Goal: Task Accomplishment & Management: Use online tool/utility

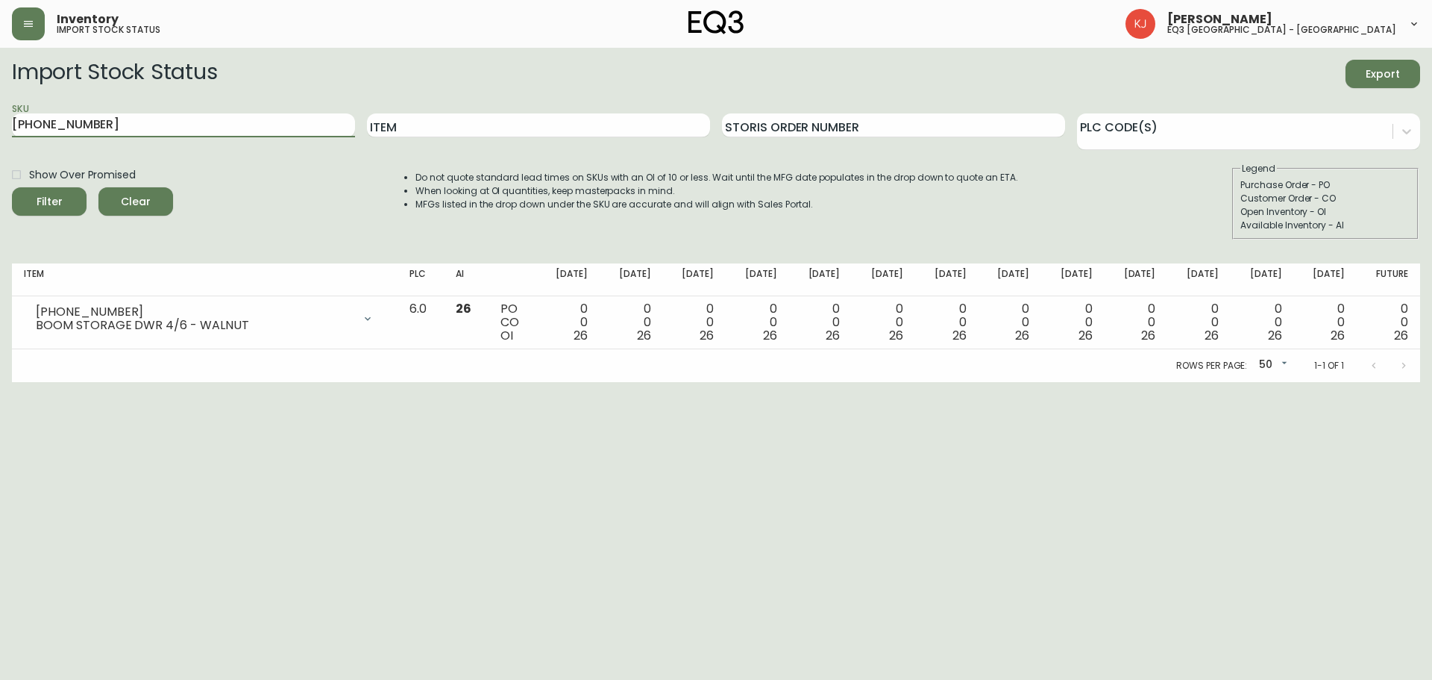
drag, startPoint x: 158, startPoint y: 127, endPoint x: 0, endPoint y: 118, distance: 158.4
click at [0, 125] on main "Import Stock Status Export SKU [PHONE_NUMBER] Item Storis Order Number PLC Code…" at bounding box center [716, 215] width 1432 height 334
paste input "2020-100-0-A"
type input "2020-100-0-A"
click at [12, 187] on button "Filter" at bounding box center [49, 201] width 75 height 28
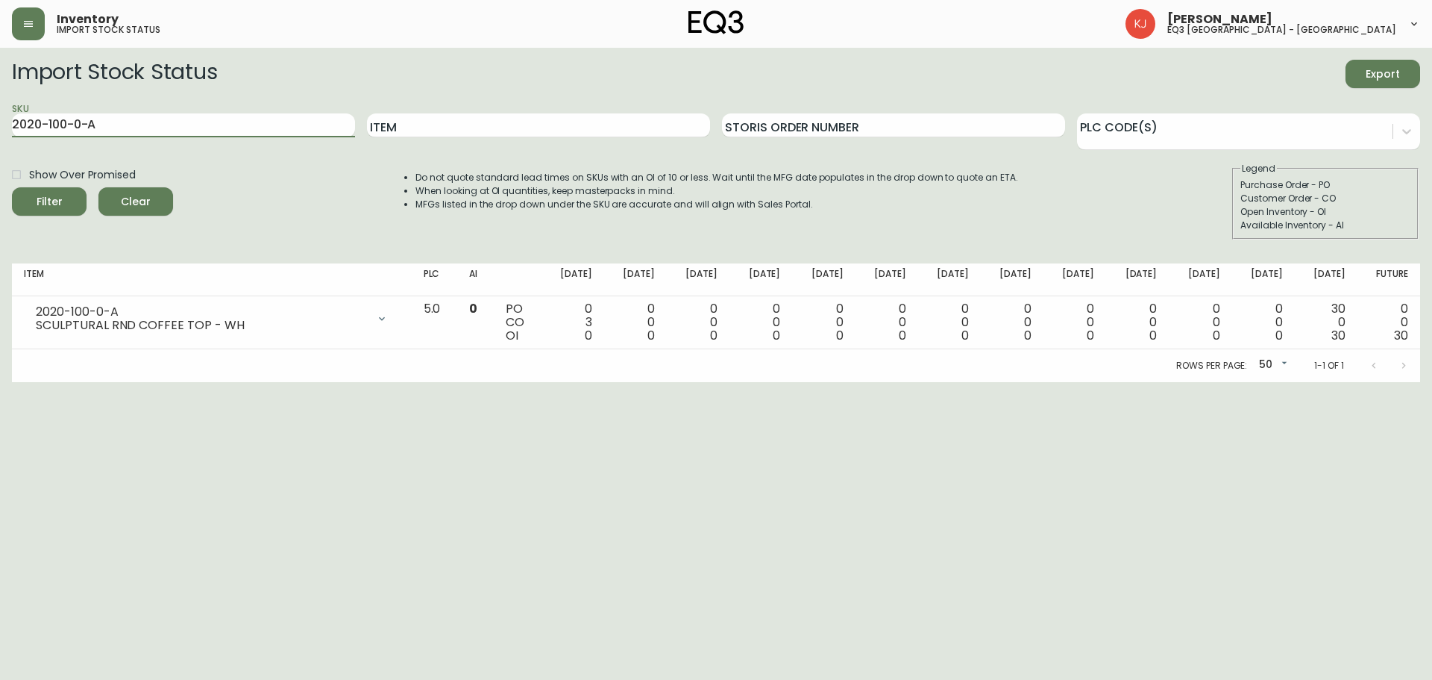
drag, startPoint x: 0, startPoint y: 182, endPoint x: 0, endPoint y: 192, distance: 10.4
click at [0, 203] on main "Import Stock Status Export SKU 2020-100-0-A Item Storis Order Number PLC Code(s…" at bounding box center [716, 215] width 1432 height 334
paste input "2020-101-0-B"
type input "2020-101-0-B"
click at [12, 187] on button "Filter" at bounding box center [49, 201] width 75 height 28
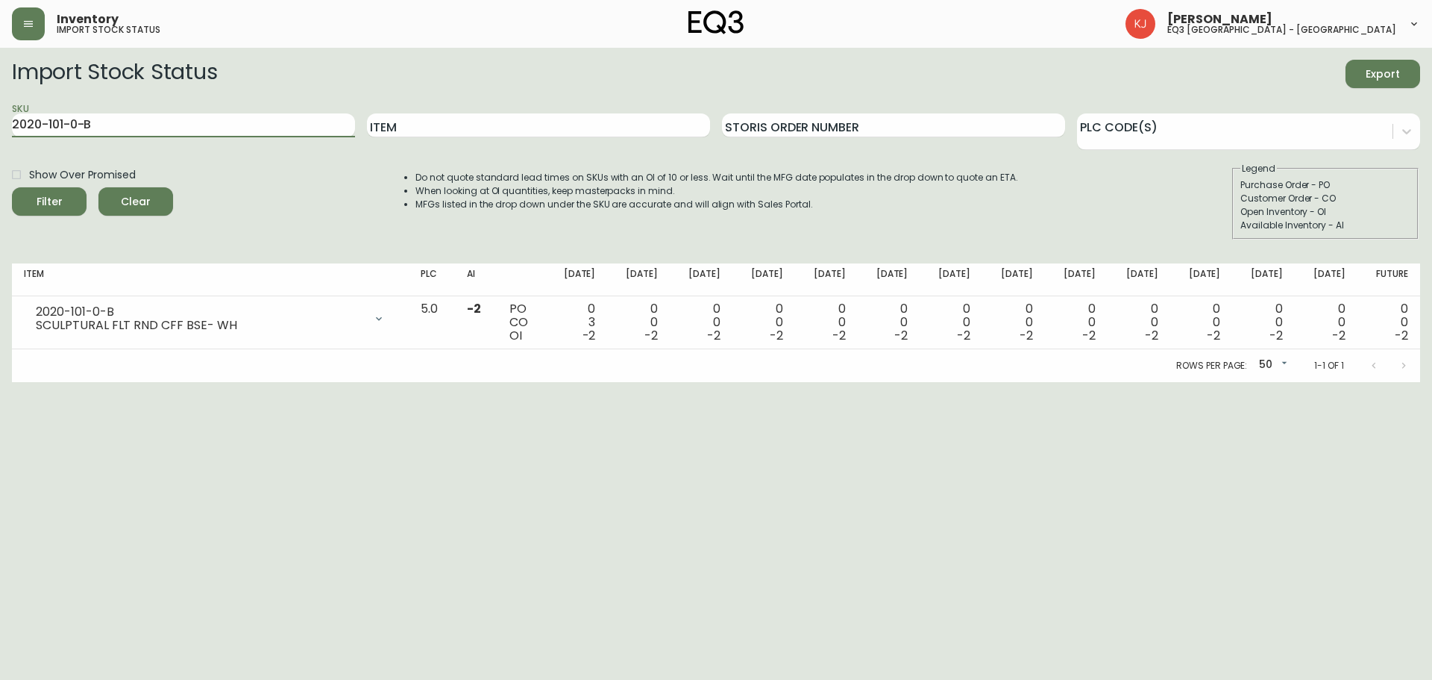
click at [0, 110] on main "Import Stock Status Export SKU 2020-101-0-B Item Storis Order Number PLC Code(s…" at bounding box center [716, 215] width 1432 height 334
paste input "[PHONE_NUMBER]"
type input "[PHONE_NUMBER]"
click at [12, 187] on button "Filter" at bounding box center [49, 201] width 75 height 28
drag, startPoint x: 184, startPoint y: 119, endPoint x: 0, endPoint y: 171, distance: 190.6
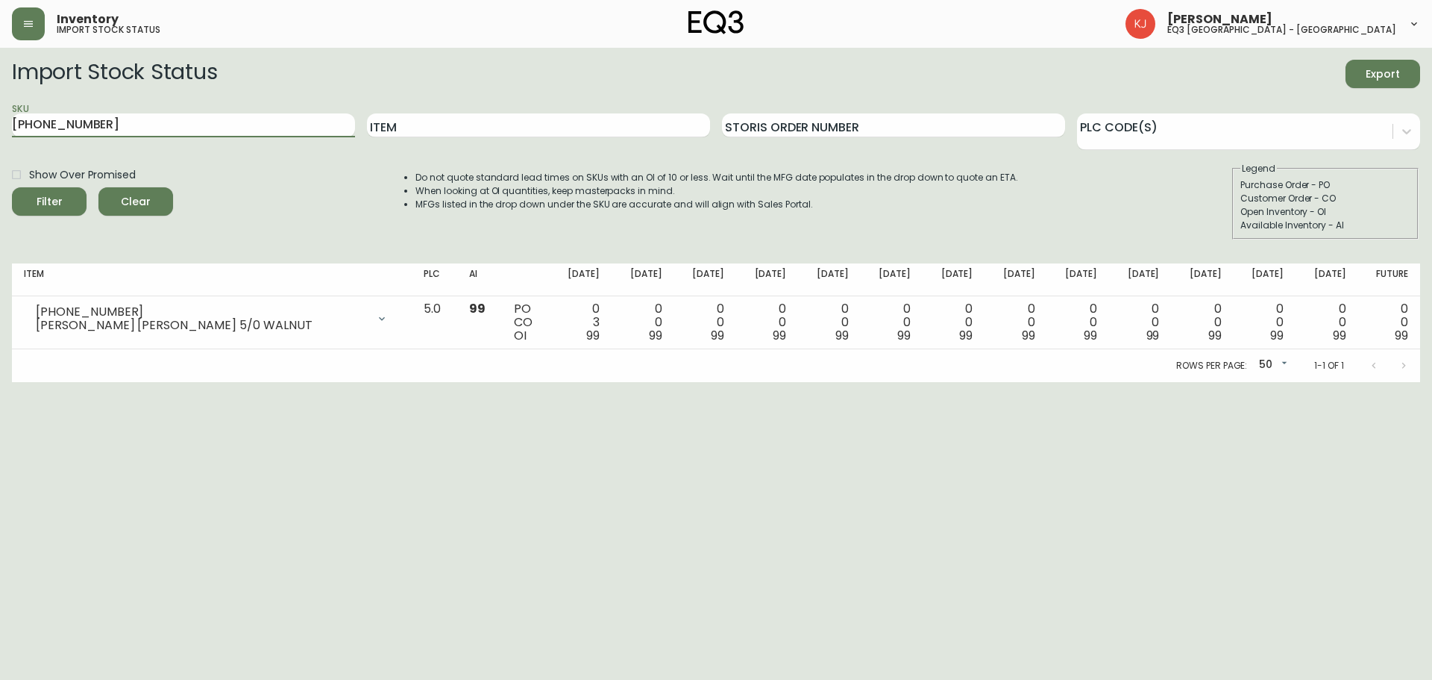
click at [0, 171] on main "Import Stock Status Export SKU [PHONE_NUMBER] Item Storis Order Number PLC Code…" at bounding box center [716, 215] width 1432 height 334
paste input "[PHONE_NUMBER]"
type input "[PHONE_NUMBER]"
click at [12, 187] on button "Filter" at bounding box center [49, 201] width 75 height 28
drag, startPoint x: 175, startPoint y: 128, endPoint x: 0, endPoint y: 57, distance: 188.1
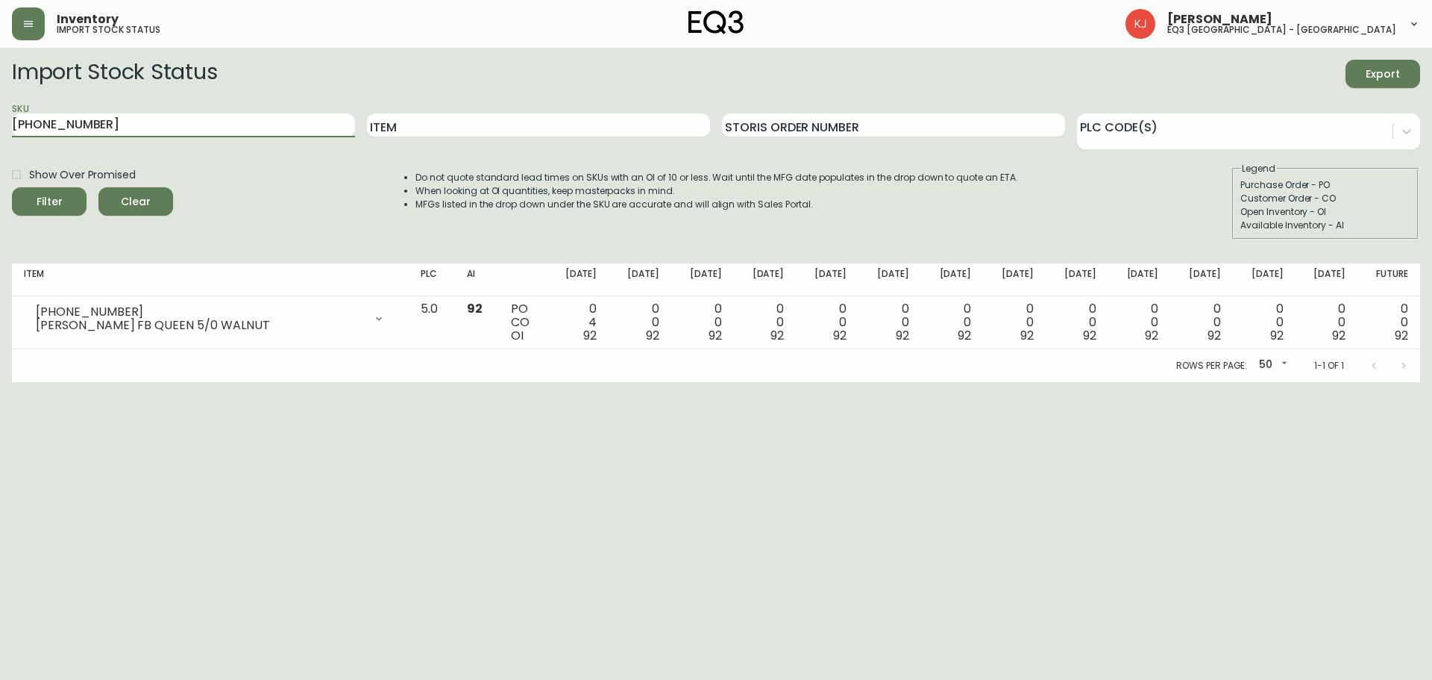
click at [0, 82] on main "Import Stock Status Export SKU [PHONE_NUMBER] Item Storis Order Number PLC Code…" at bounding box center [716, 215] width 1432 height 334
type input "V"
paste input "[PHONE_NUMBER]"
type input "[PHONE_NUMBER]"
click at [12, 187] on button "Filter" at bounding box center [49, 201] width 75 height 28
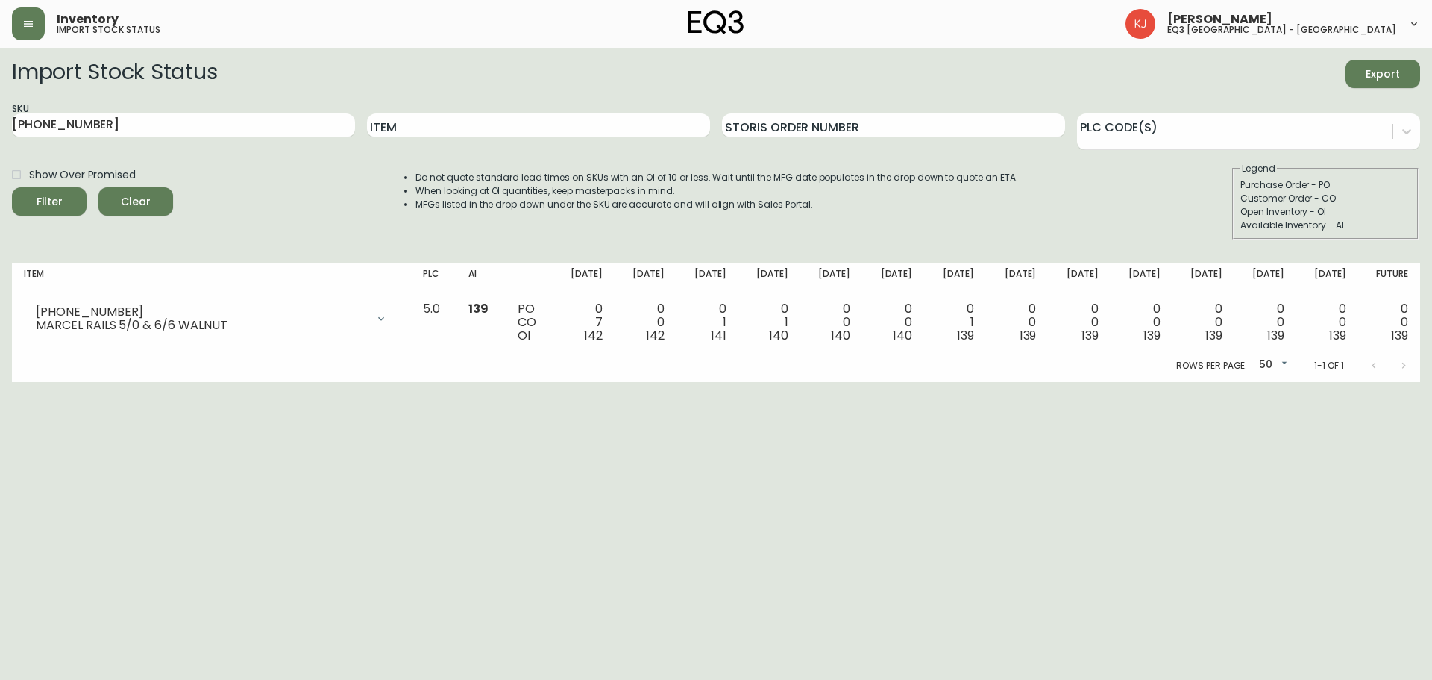
click at [0, 118] on main "Import Stock Status Export SKU [PHONE_NUMBER] Item Storis Order Number PLC Code…" at bounding box center [716, 215] width 1432 height 334
drag, startPoint x: 125, startPoint y: 122, endPoint x: 0, endPoint y: 128, distance: 125.5
click at [0, 128] on main "Import Stock Status Export SKU [PHONE_NUMBER] Item Storis Order Number PLC Code…" at bounding box center [716, 215] width 1432 height 334
paste input "[PHONE_NUMBER]"
type input "[PHONE_NUMBER]"
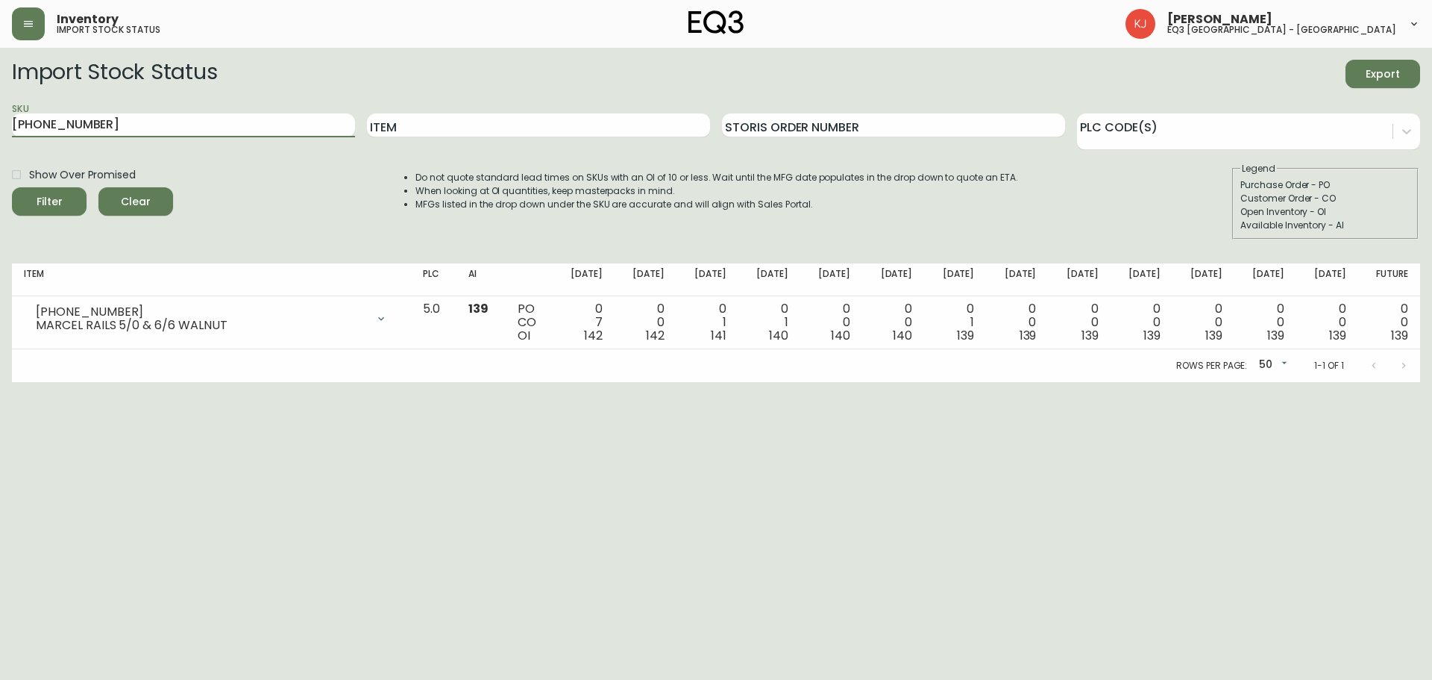
click at [12, 187] on button "Filter" at bounding box center [49, 201] width 75 height 28
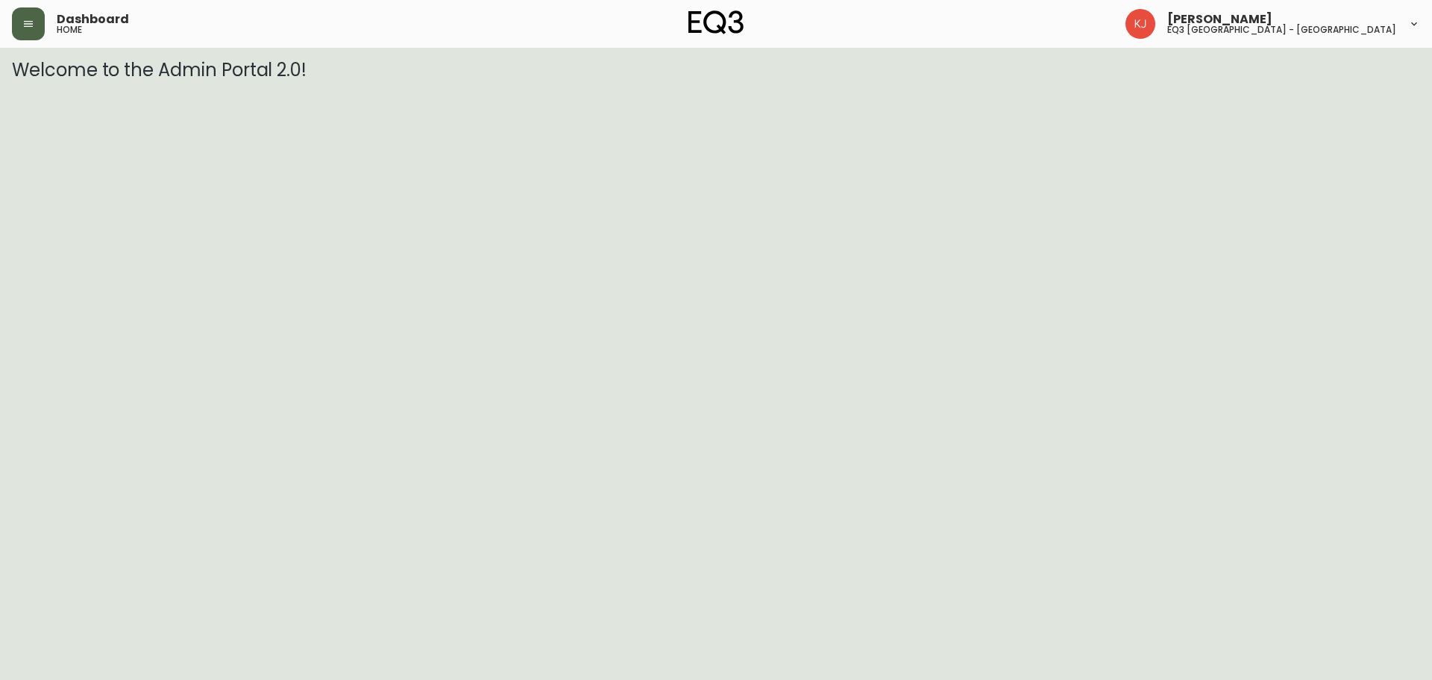
click at [36, 33] on button "button" at bounding box center [28, 23] width 33 height 33
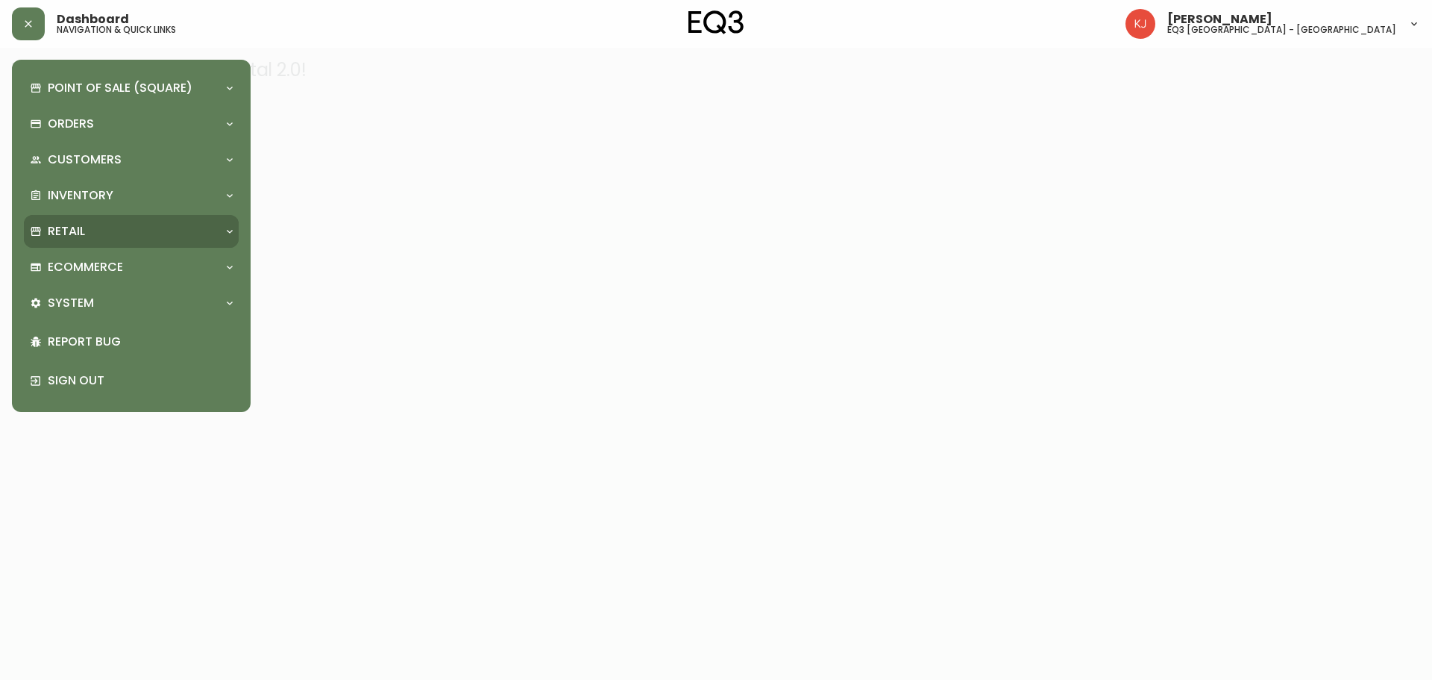
click at [63, 236] on p "Retail" at bounding box center [66, 231] width 37 height 16
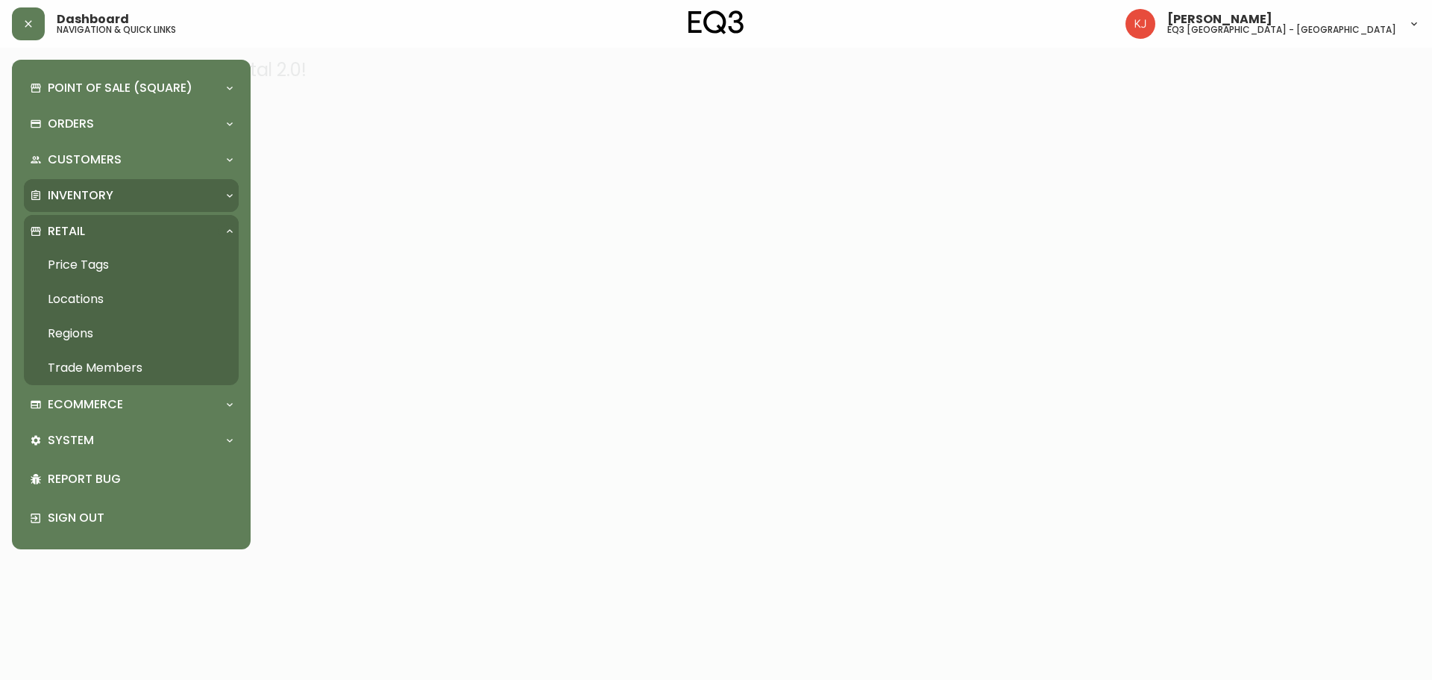
click at [73, 199] on p "Inventory" at bounding box center [81, 195] width 66 height 16
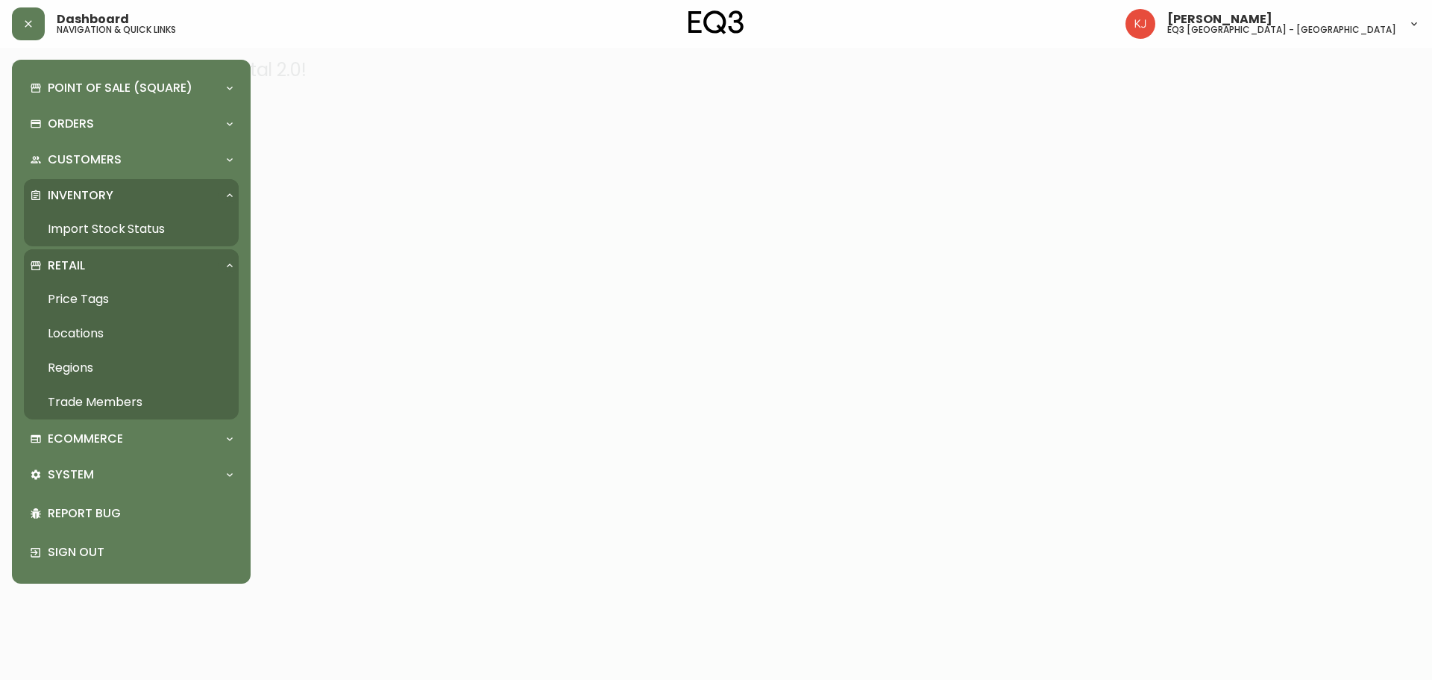
click at [88, 225] on link "Import Stock Status" at bounding box center [131, 229] width 215 height 34
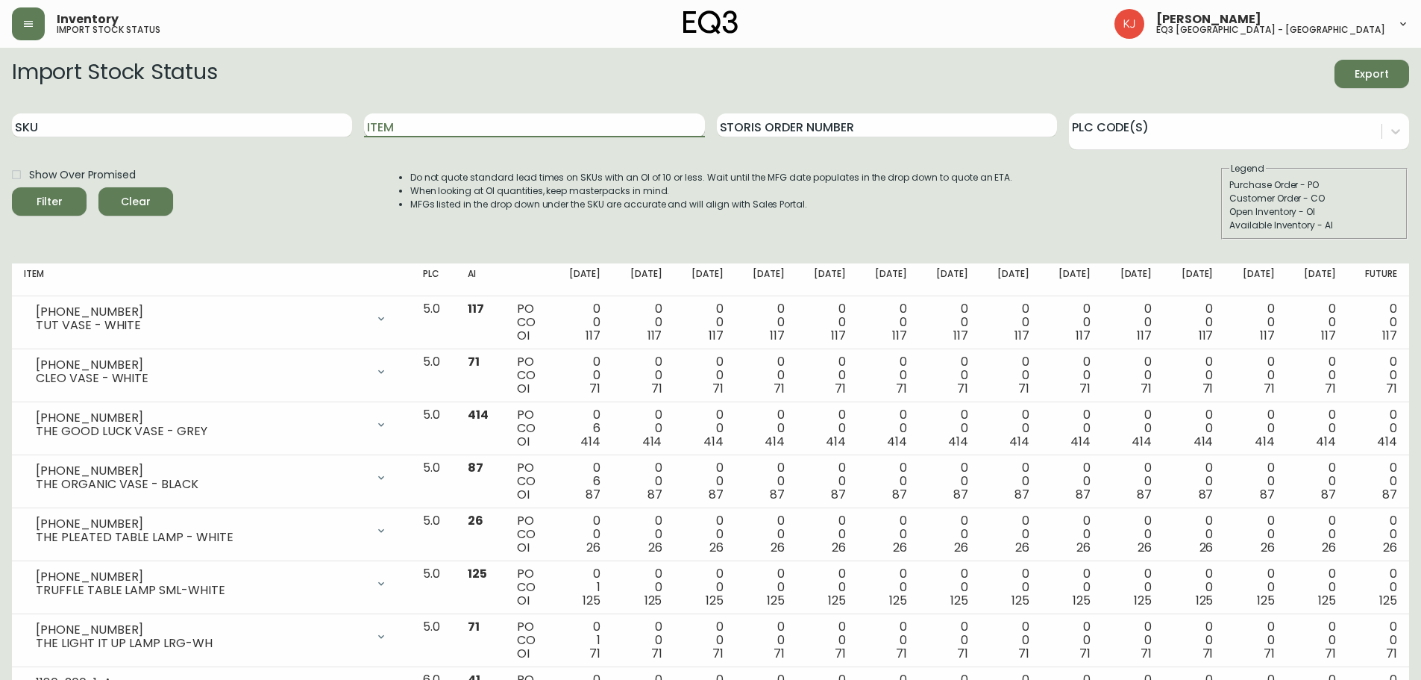
click at [412, 133] on input "Item" at bounding box center [534, 125] width 340 height 24
type input "tala"
click at [12, 187] on button "Filter" at bounding box center [49, 201] width 75 height 28
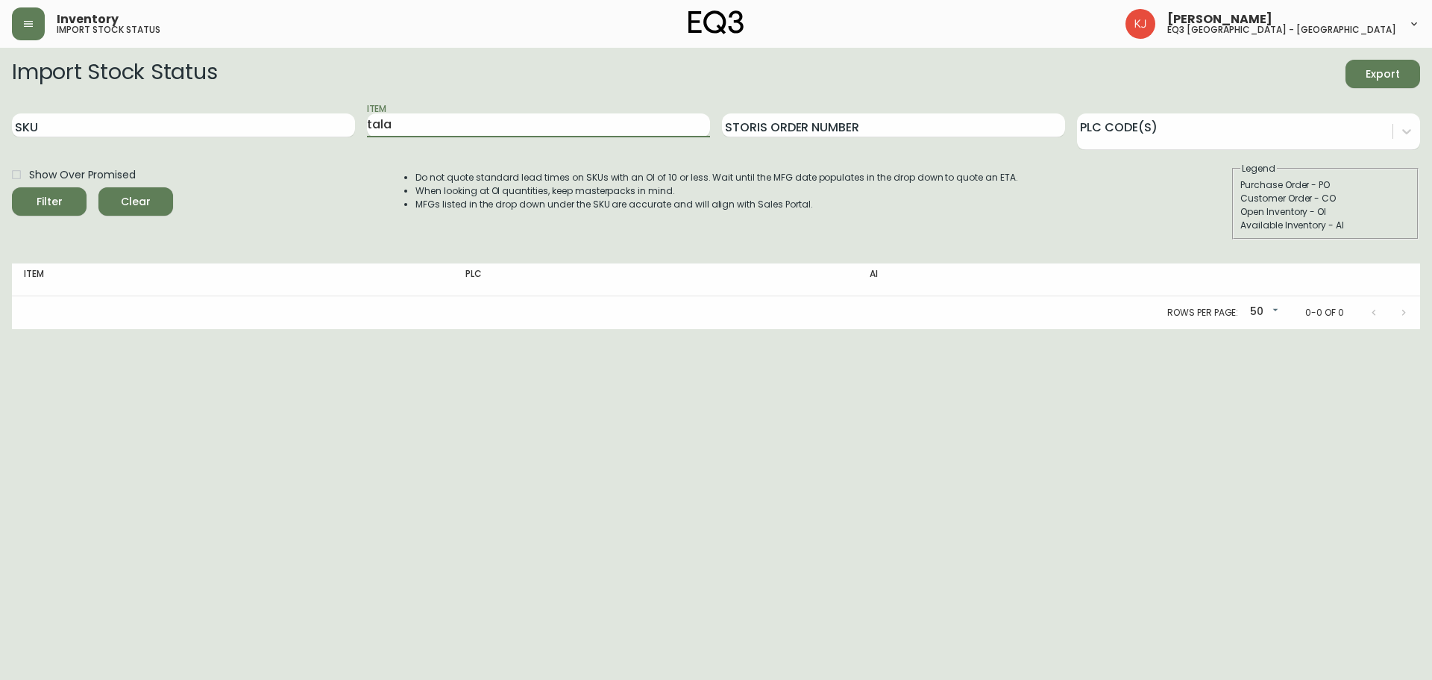
drag, startPoint x: 516, startPoint y: 118, endPoint x: 325, endPoint y: 143, distance: 192.7
click at [325, 143] on div "SKU Item tala Storis Order Number PLC Code(s)" at bounding box center [716, 125] width 1409 height 48
click at [287, 120] on input "SKU" at bounding box center [183, 125] width 343 height 24
click at [425, 130] on input "Item" at bounding box center [538, 125] width 343 height 24
type input "sphere"
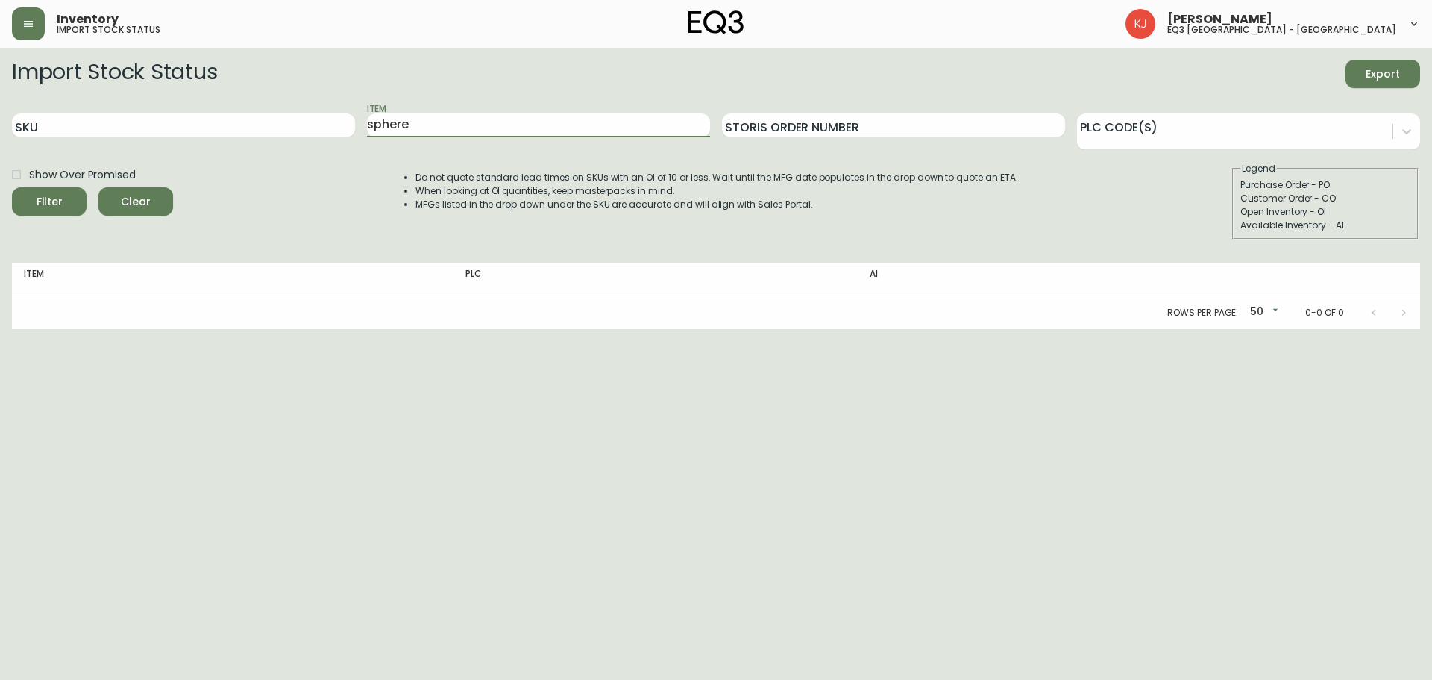
click at [12, 187] on button "Filter" at bounding box center [49, 201] width 75 height 28
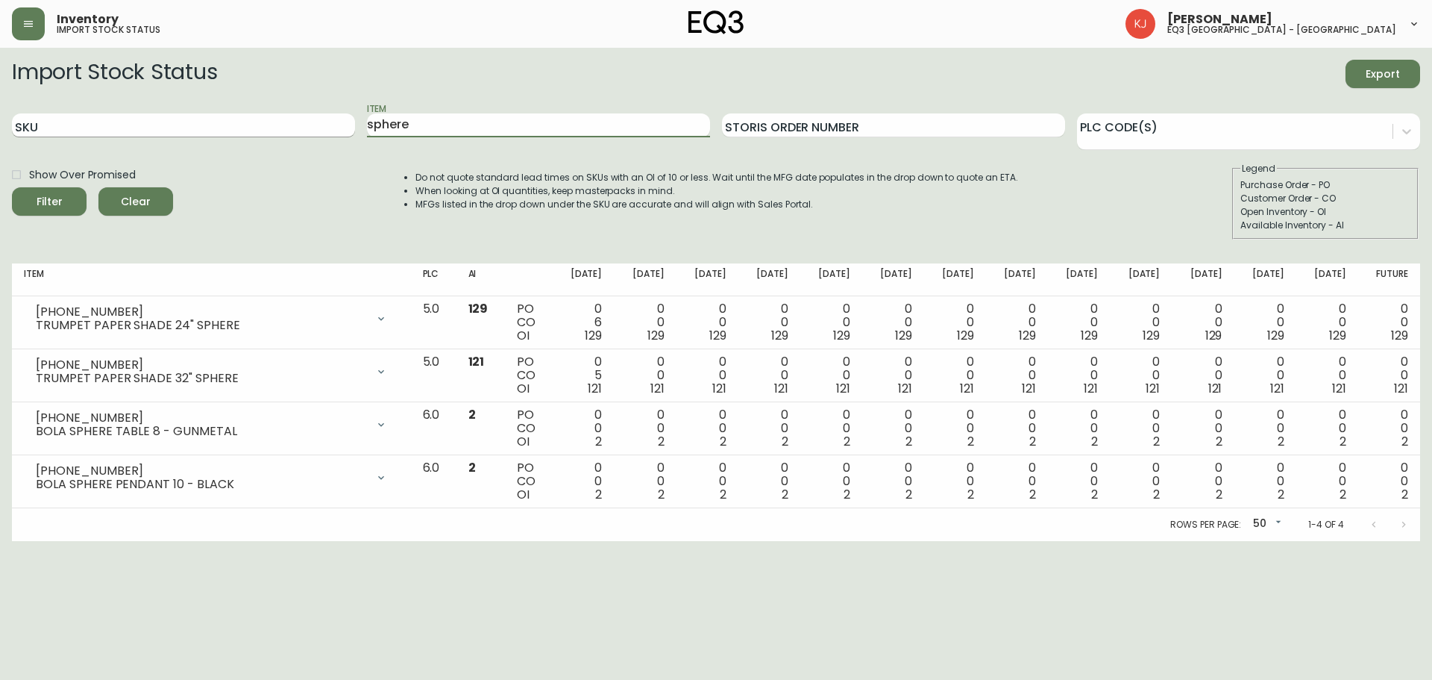
drag, startPoint x: 423, startPoint y: 126, endPoint x: 290, endPoint y: 127, distance: 132.8
click at [290, 127] on div "SKU Item sphere Storis Order Number PLC Code(s)" at bounding box center [716, 125] width 1409 height 48
click at [175, 239] on div "Show Over Promised Filter Clear Do not quote standard lead times on SKUs with a…" at bounding box center [716, 201] width 1409 height 78
